Goal: Task Accomplishment & Management: Use online tool/utility

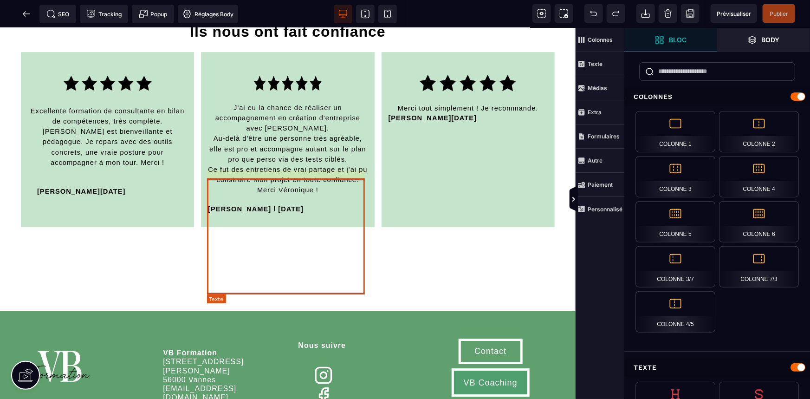
scroll to position [1646, 0]
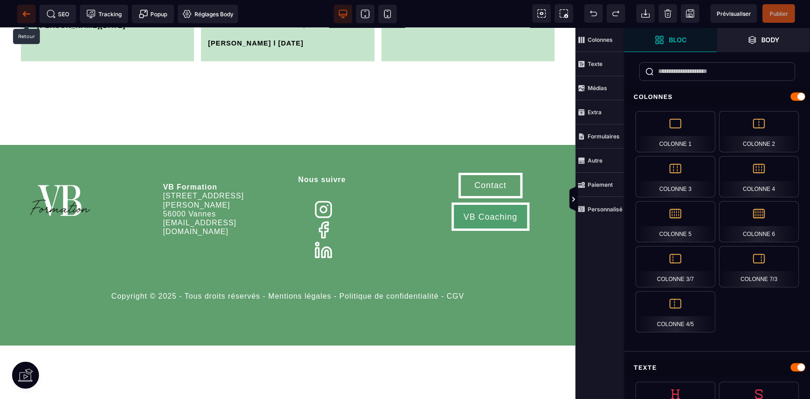
click at [26, 17] on icon at bounding box center [26, 13] width 9 height 9
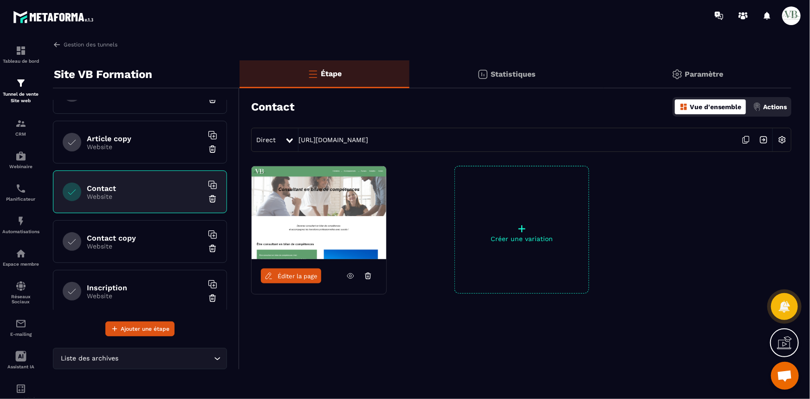
scroll to position [781, 0]
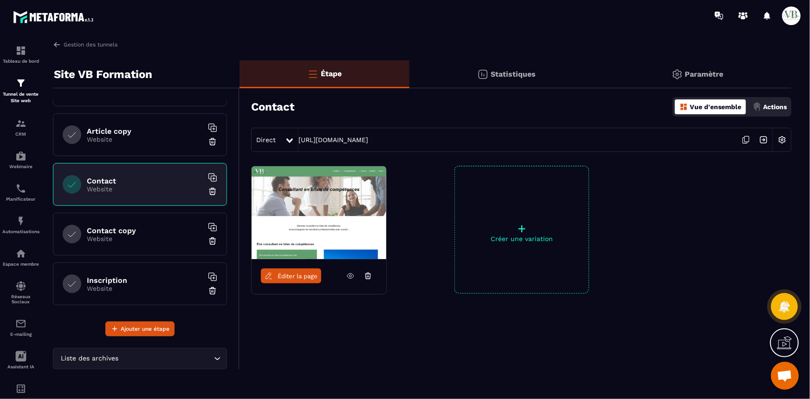
click at [162, 230] on h6 "Contact copy" at bounding box center [145, 230] width 116 height 9
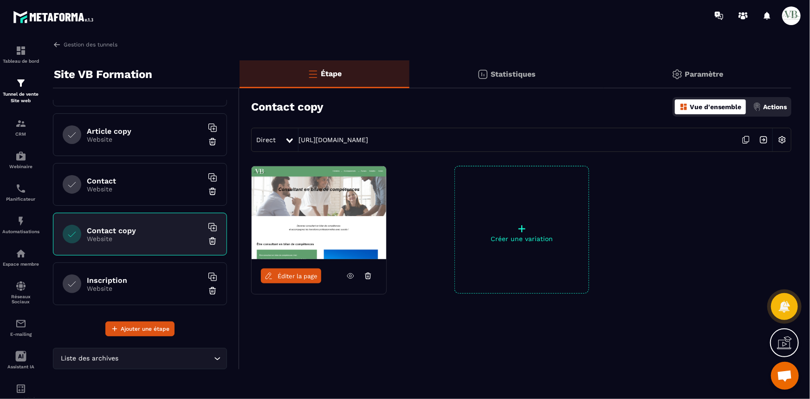
click at [208, 239] on img at bounding box center [212, 240] width 9 height 9
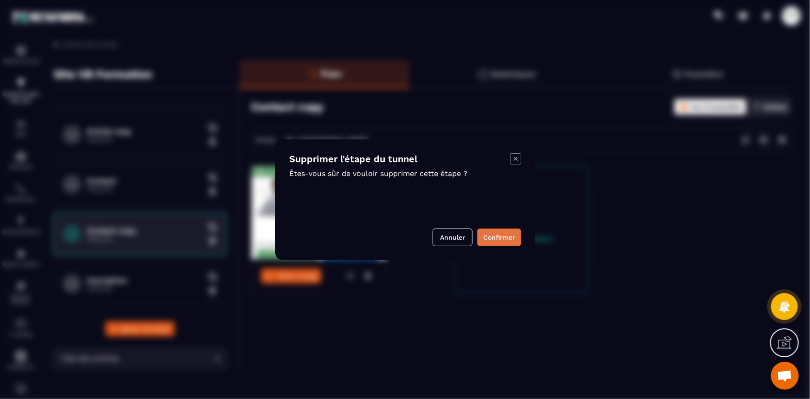
click at [496, 240] on button "Confirmer" at bounding box center [499, 237] width 44 height 18
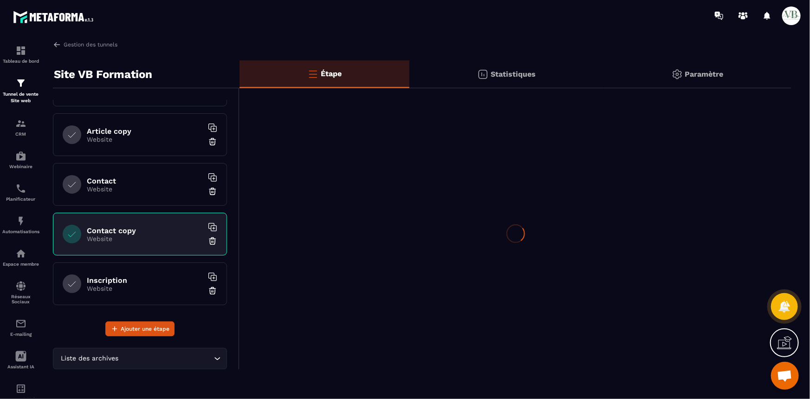
scroll to position [732, 0]
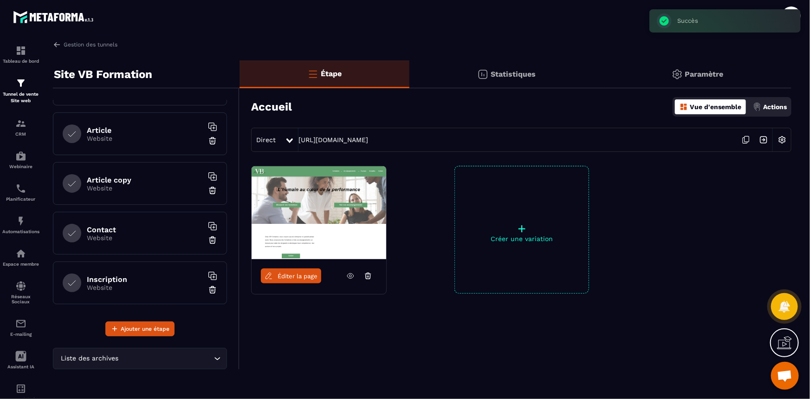
scroll to position [690, 0]
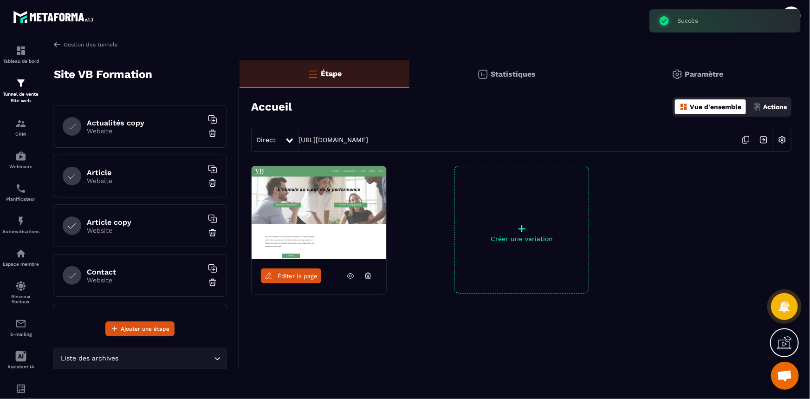
click at [123, 172] on h6 "Article" at bounding box center [145, 172] width 116 height 9
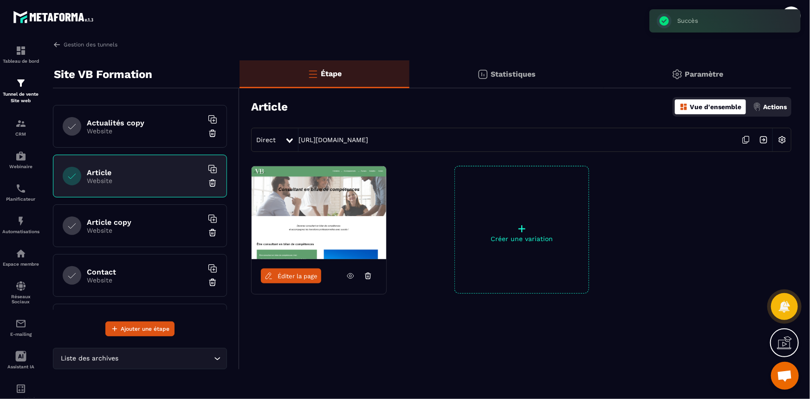
click at [114, 233] on div "Article copy Website" at bounding box center [140, 225] width 174 height 43
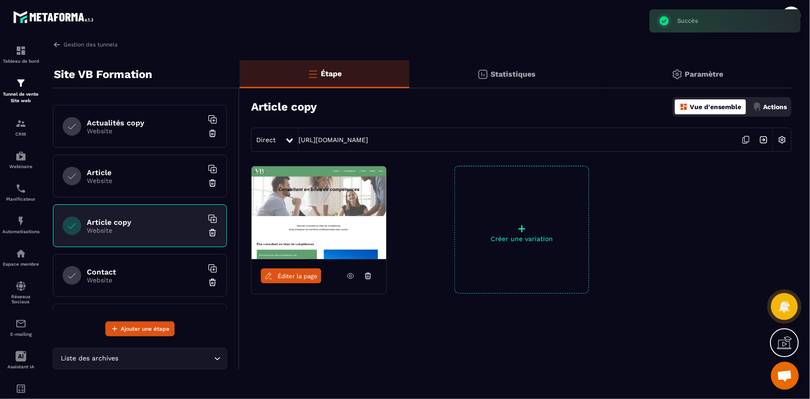
click at [208, 231] on img at bounding box center [212, 232] width 9 height 9
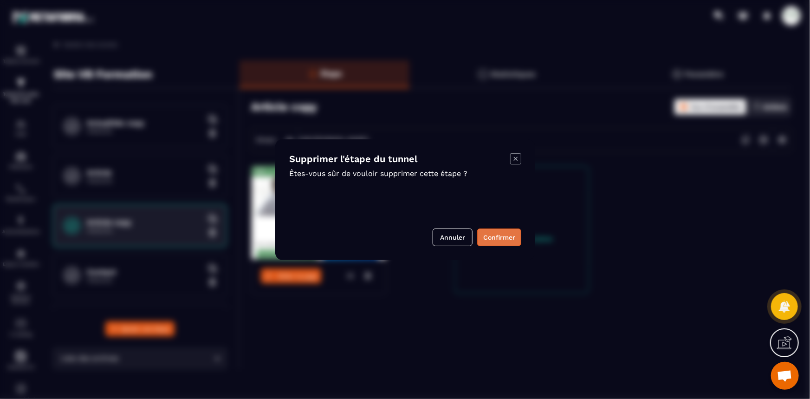
click at [491, 237] on button "Confirmer" at bounding box center [499, 237] width 44 height 18
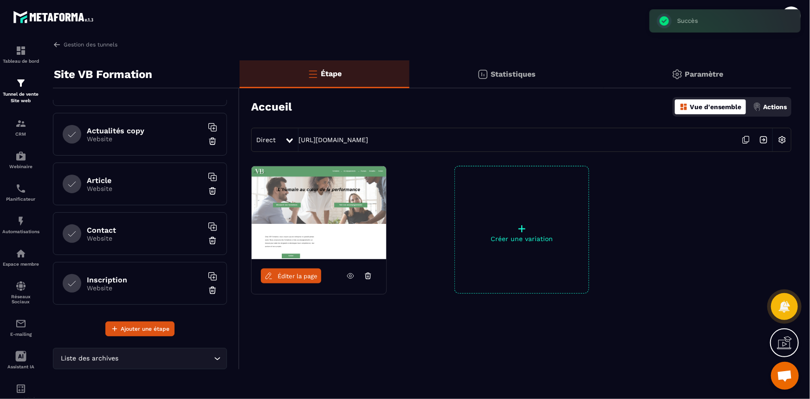
scroll to position [641, 0]
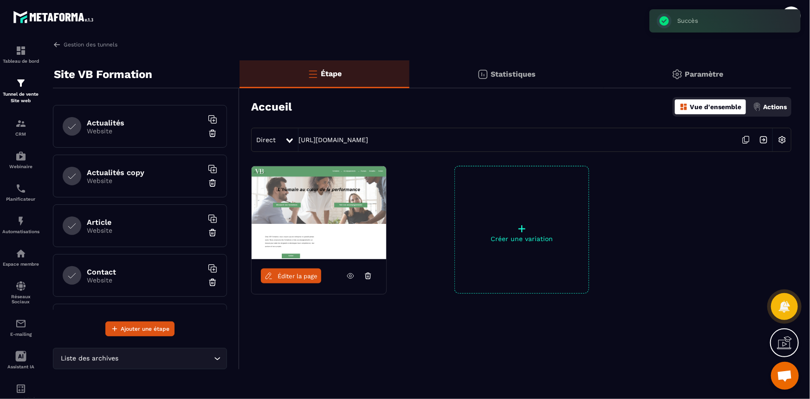
click at [136, 168] on h6 "Actualités copy" at bounding box center [145, 172] width 116 height 9
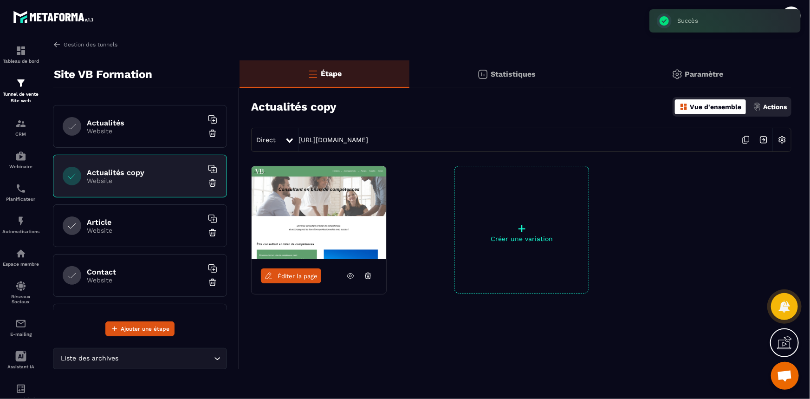
click at [137, 130] on p "Website" at bounding box center [145, 130] width 116 height 7
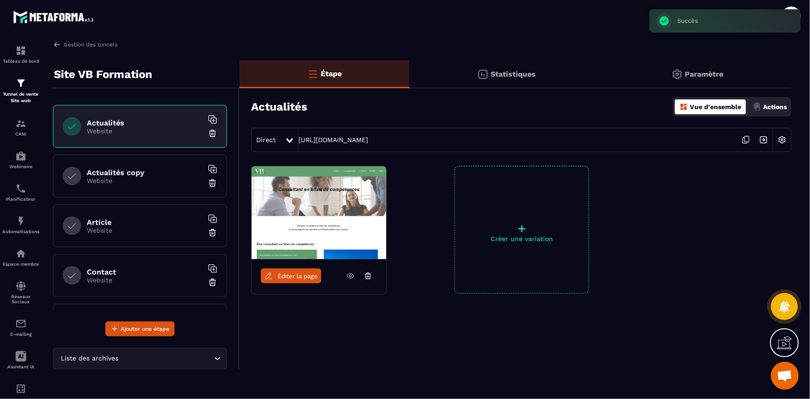
click at [285, 269] on link "Éditer la page" at bounding box center [291, 275] width 60 height 15
